Goal: Transaction & Acquisition: Book appointment/travel/reservation

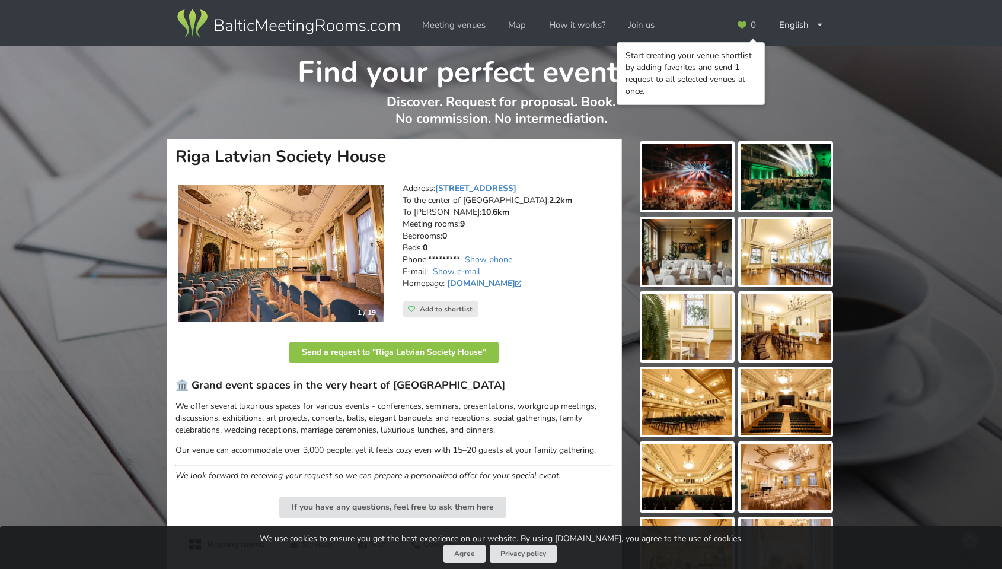
drag, startPoint x: 398, startPoint y: 160, endPoint x: 217, endPoint y: 157, distance: 181.4
click at [217, 157] on h1 "Riga Latvian Society House" at bounding box center [394, 156] width 455 height 35
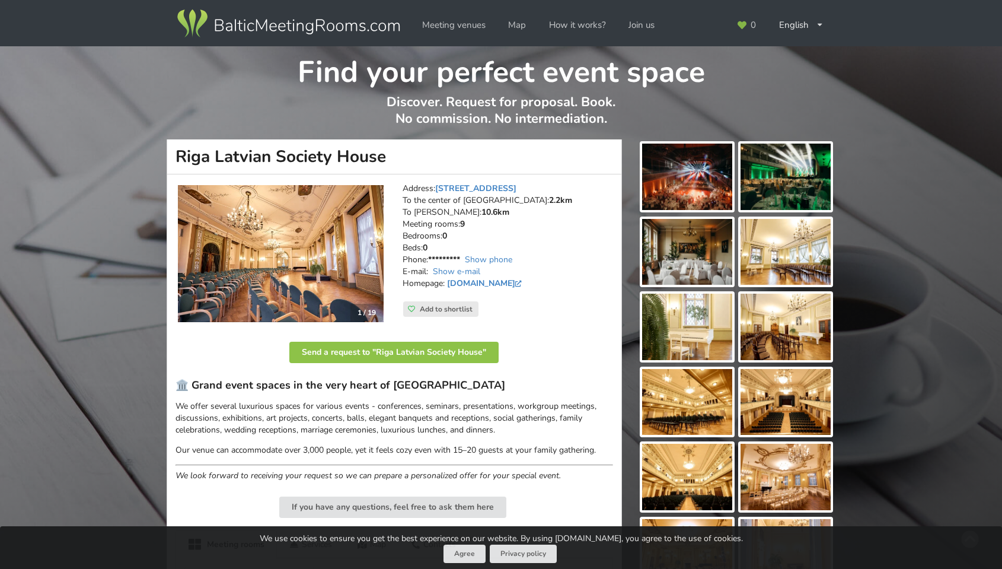
copy h1 "Latvian Society House"
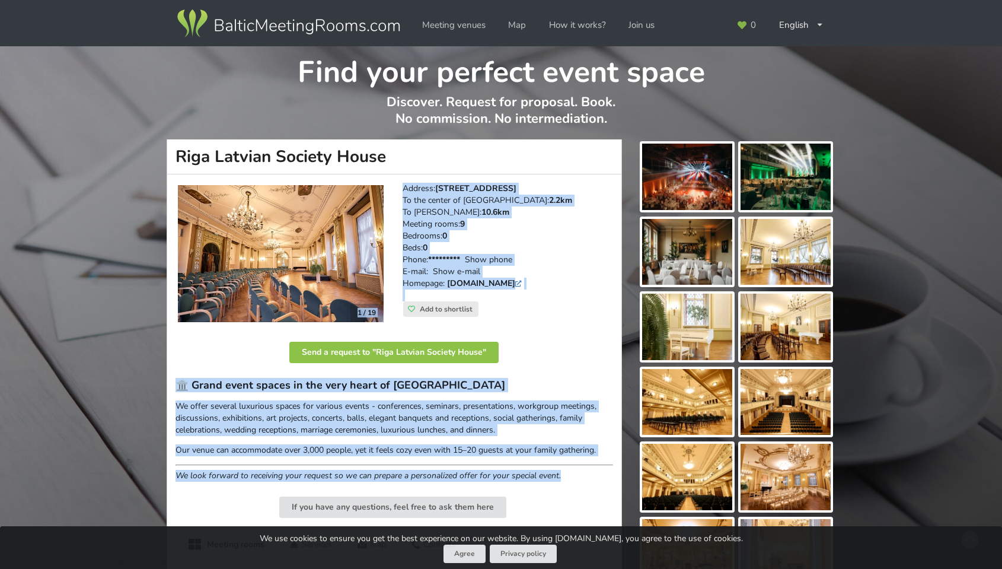
drag, startPoint x: 570, startPoint y: 477, endPoint x: 181, endPoint y: 327, distance: 416.6
click at [186, 343] on p "Send a request to "Riga Latvian Society House"" at bounding box center [394, 355] width 438 height 30
drag, startPoint x: 563, startPoint y: 479, endPoint x: 170, endPoint y: 328, distance: 421.7
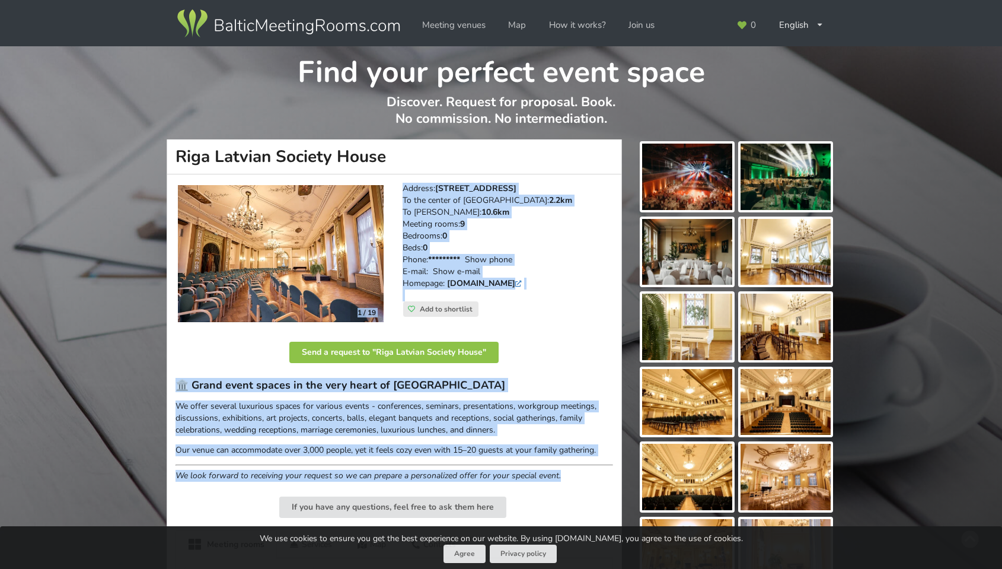
click at [423, 459] on div "🏛️ Grand event spaces in the very heart of [GEOGRAPHIC_DATA] We offer several l…" at bounding box center [394, 429] width 438 height 103
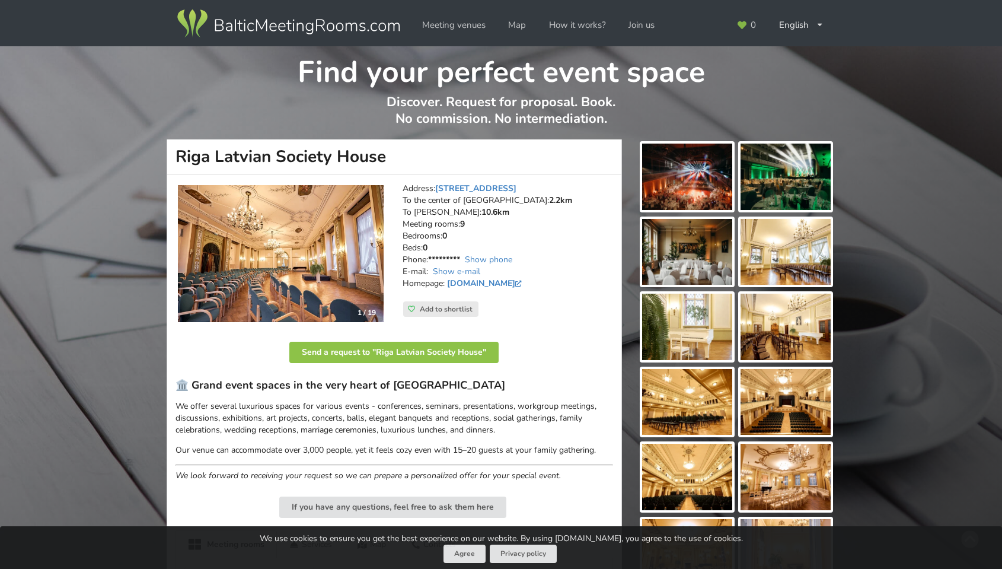
scroll to position [1, 0]
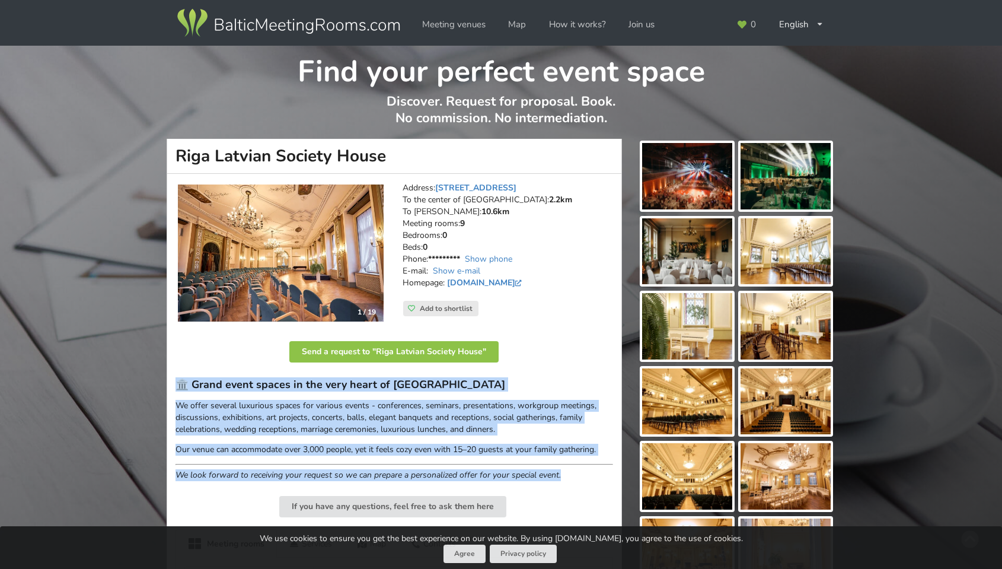
drag, startPoint x: 563, startPoint y: 474, endPoint x: 174, endPoint y: 382, distance: 399.7
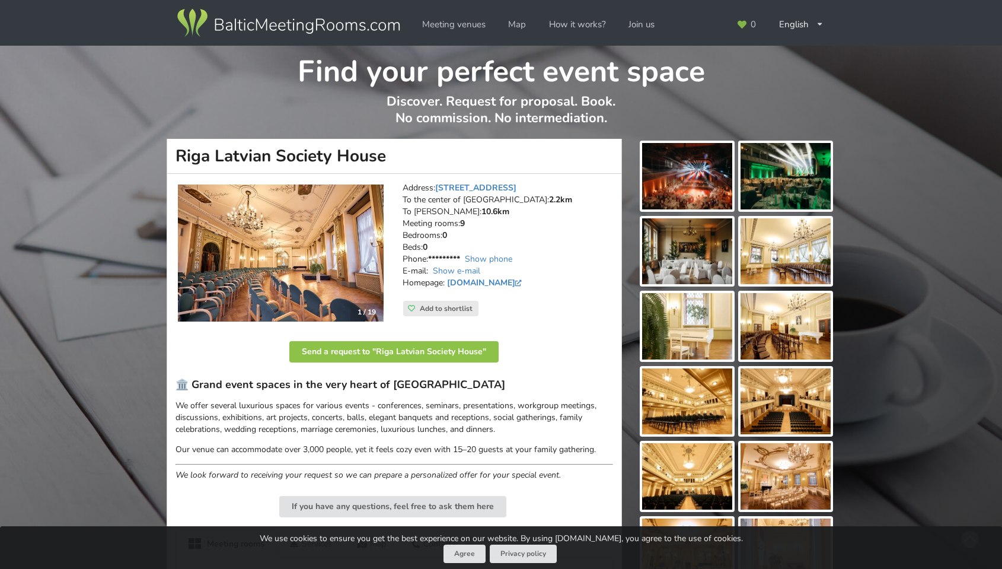
click at [228, 395] on div "🏛️ Grand event spaces in the very heart of [GEOGRAPHIC_DATA] We offer several l…" at bounding box center [394, 429] width 438 height 103
click at [205, 409] on p "We offer several luxurious spaces for various events - conferences, seminars, p…" at bounding box center [394, 418] width 438 height 36
